Goal: Task Accomplishment & Management: Manage account settings

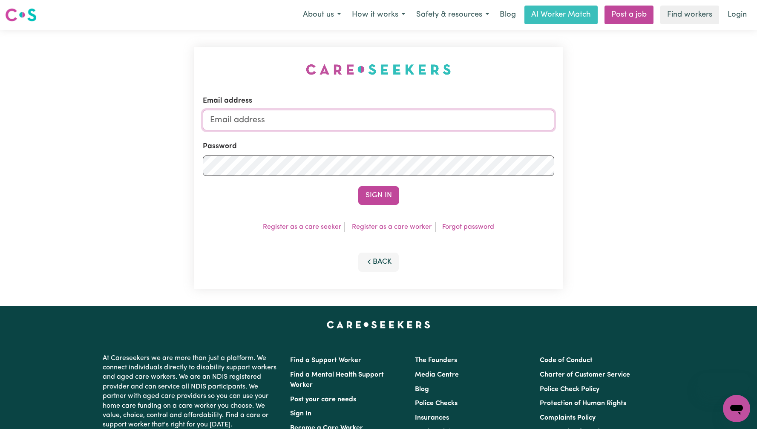
click at [344, 124] on input "Email address" at bounding box center [378, 120] width 351 height 20
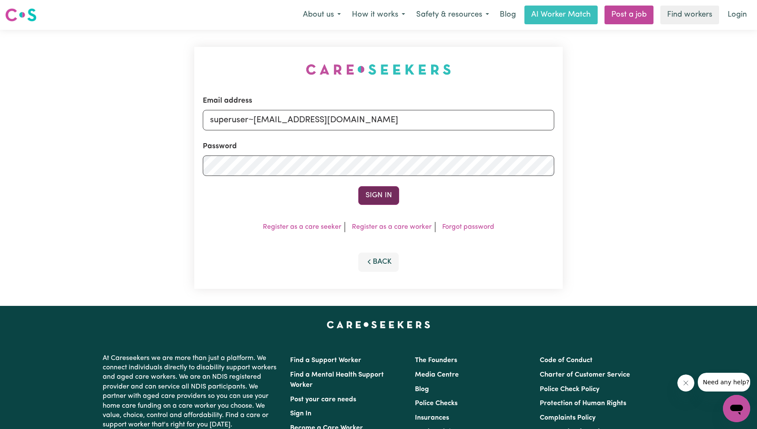
type input "superuser~[EMAIL_ADDRESS][DOMAIN_NAME]"
click at [362, 195] on button "Sign In" at bounding box center [378, 195] width 41 height 19
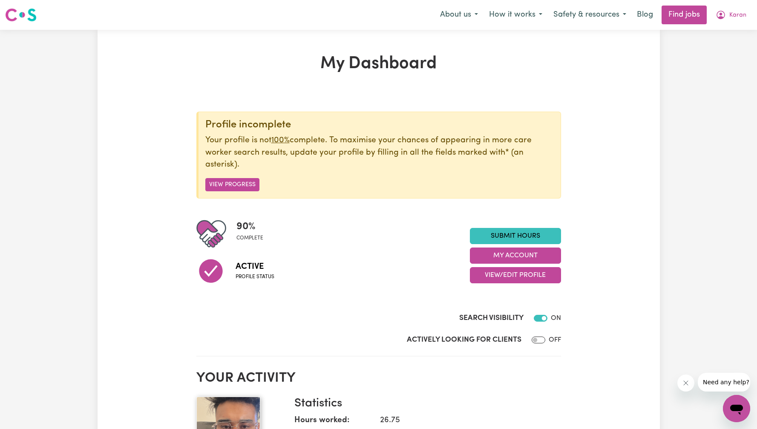
scroll to position [34, 0]
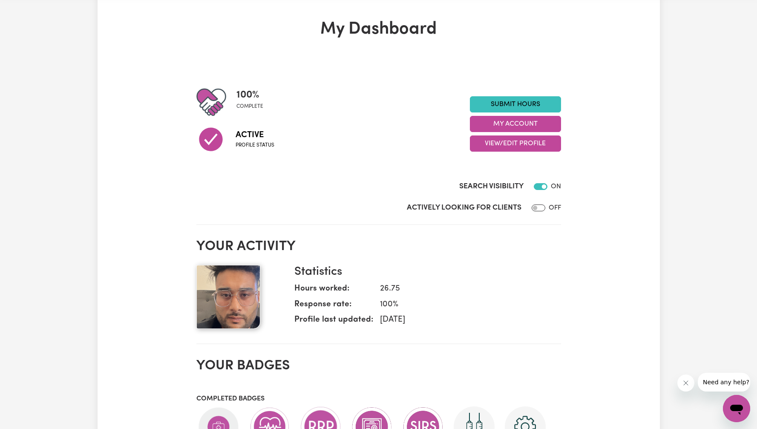
click at [496, 239] on h2 "Your activity" at bounding box center [378, 246] width 364 height 16
click at [508, 144] on button "View/Edit Profile" at bounding box center [515, 143] width 91 height 16
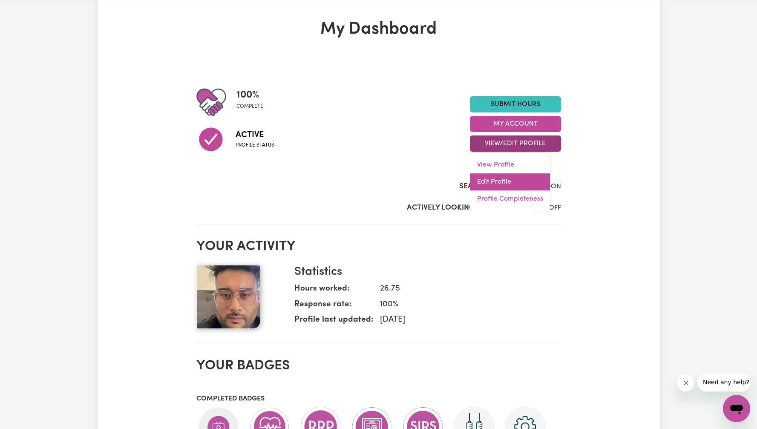
click at [507, 174] on link "Edit Profile" at bounding box center [510, 181] width 80 height 17
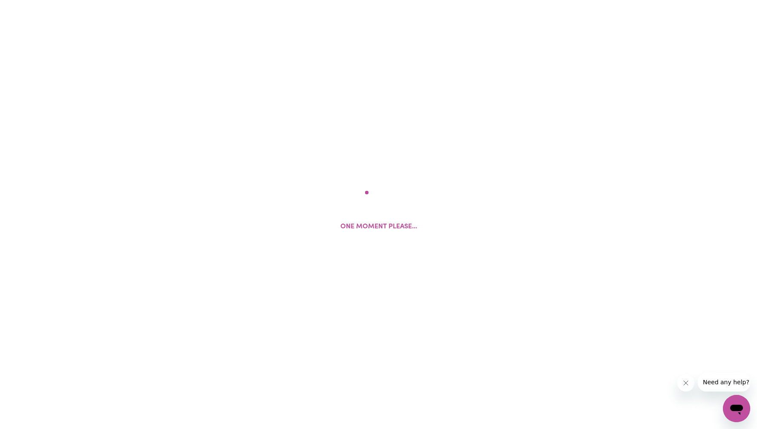
select select "[DEMOGRAPHIC_DATA]"
select select "Australian PR"
select select "Studying a healthcare related degree or qualification"
select select "45"
select select "50"
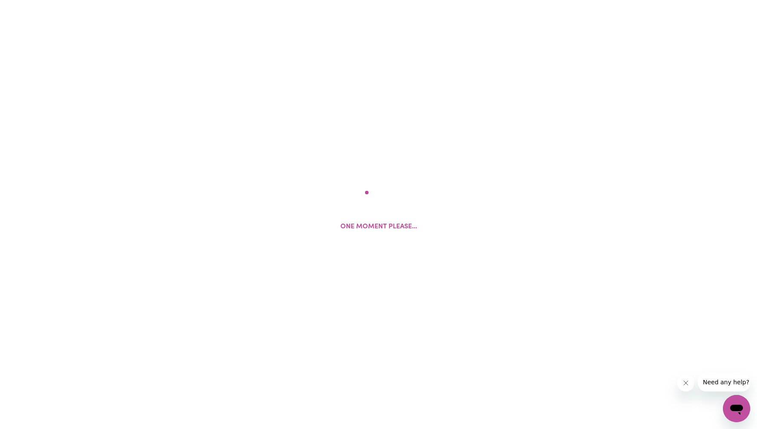
select select "60"
select select "65"
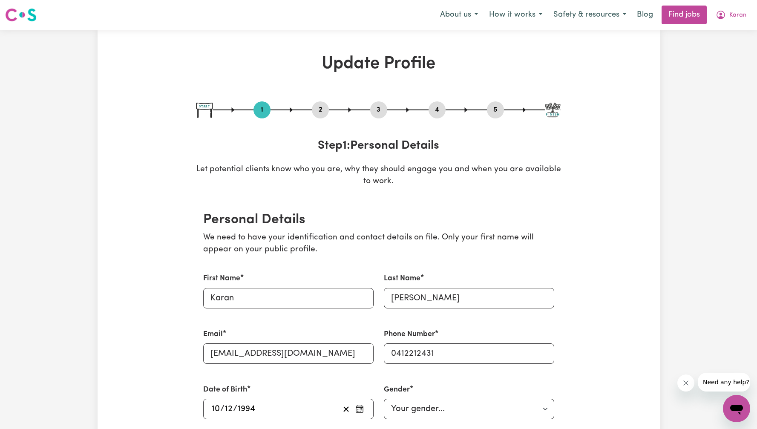
click at [499, 113] on button "5" at bounding box center [495, 109] width 17 height 11
select select "I am providing services privately on my own"
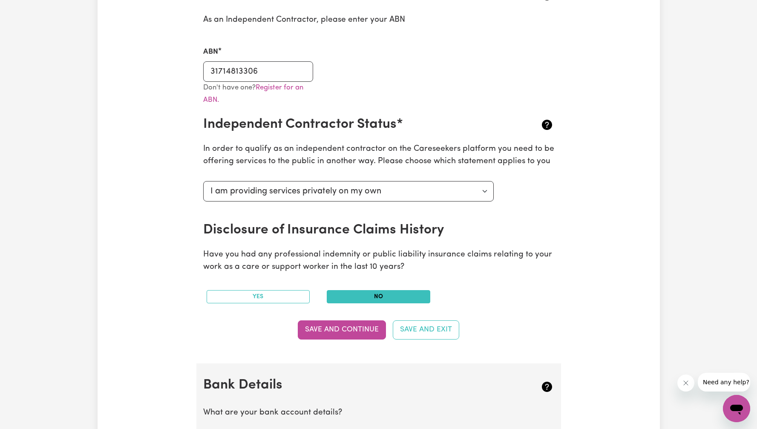
type input "[PERSON_NAME]"
type input "****0564"
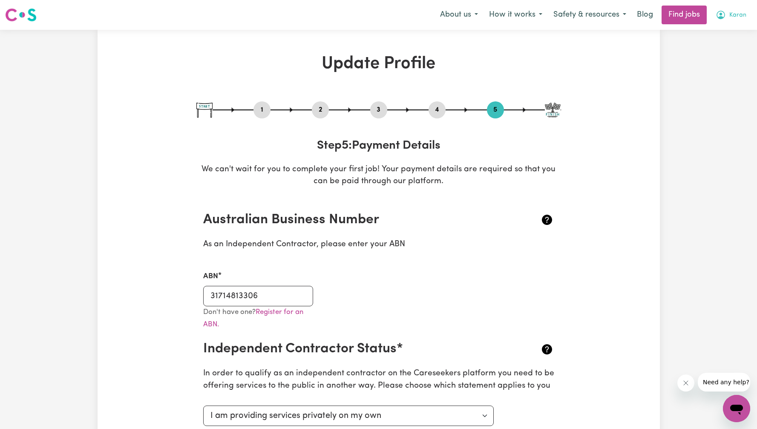
click at [735, 15] on span "Karan" at bounding box center [737, 15] width 17 height 9
click at [725, 64] on link "Logout" at bounding box center [717, 65] width 67 height 16
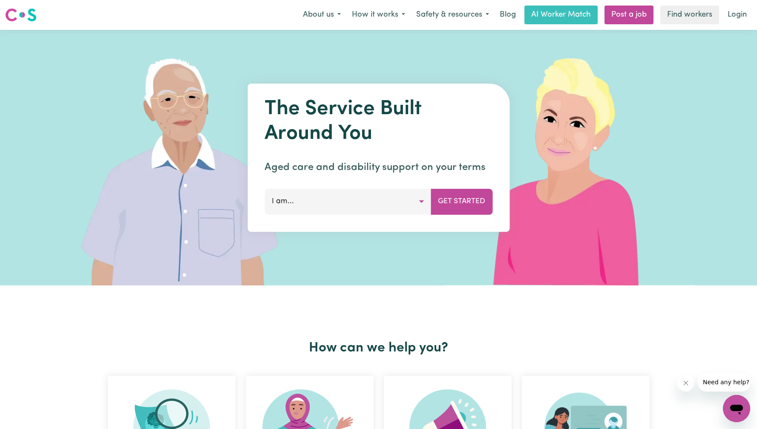
click at [731, 25] on nav "Menu About us How it works Safety & resources Blog AI Worker Match Post a job F…" at bounding box center [378, 15] width 757 height 30
click at [211, 81] on img at bounding box center [186, 157] width 254 height 255
click at [735, 16] on link "Login" at bounding box center [736, 15] width 29 height 19
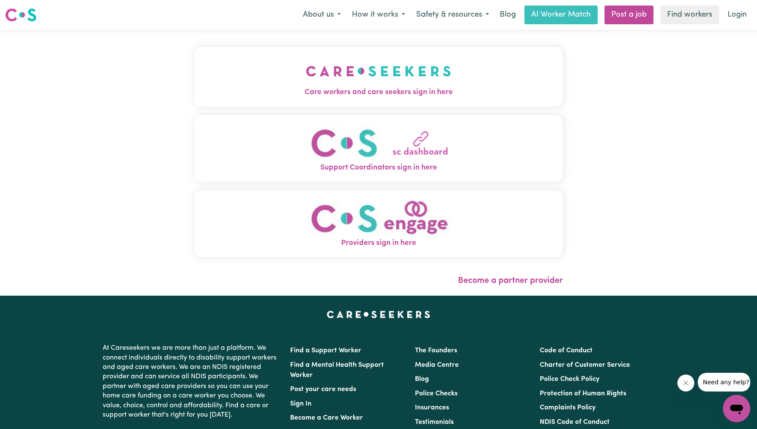
click at [306, 83] on img "Care workers and care seekers sign in here" at bounding box center [378, 71] width 145 height 32
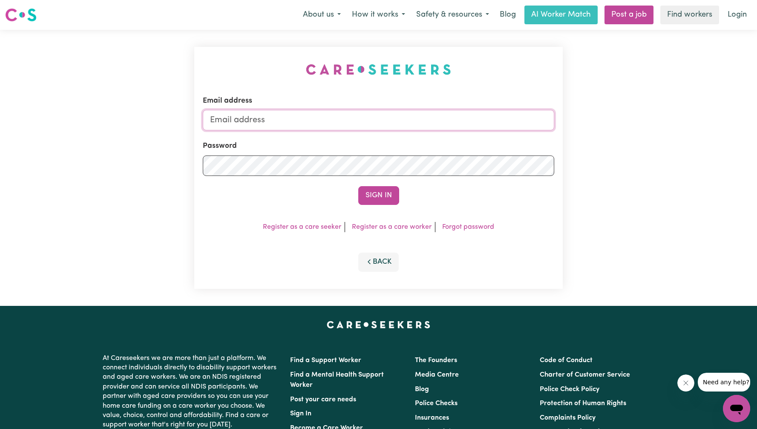
click at [366, 123] on input "Email address" at bounding box center [378, 120] width 351 height 20
paste input "[EMAIL_ADDRESS][DOMAIN_NAME]"
type input "superuser~[EMAIL_ADDRESS][DOMAIN_NAME]"
click at [383, 197] on button "Sign In" at bounding box center [378, 195] width 41 height 19
